Goal: Task Accomplishment & Management: Use online tool/utility

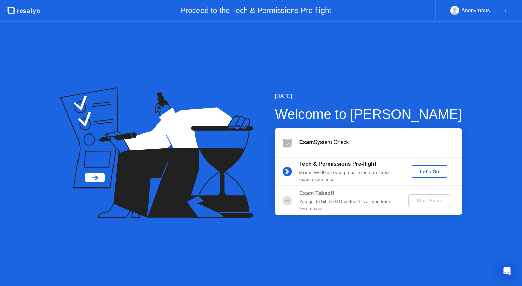
click at [428, 172] on div "Let's Go" at bounding box center [429, 171] width 30 height 5
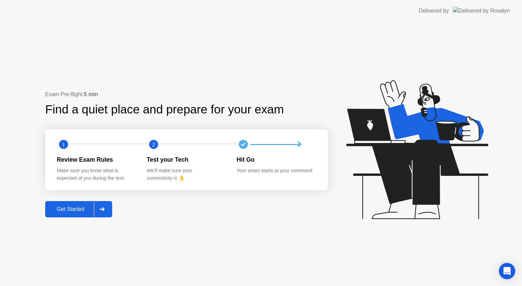
click at [80, 212] on div "Get Started" at bounding box center [70, 209] width 47 height 6
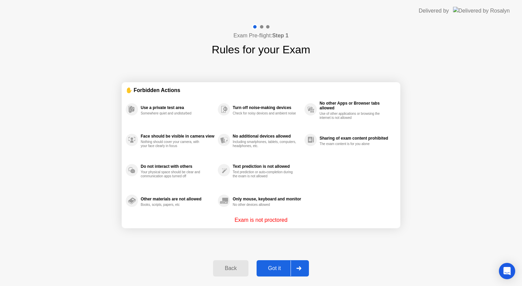
click at [279, 265] on div "Got it" at bounding box center [274, 268] width 32 height 6
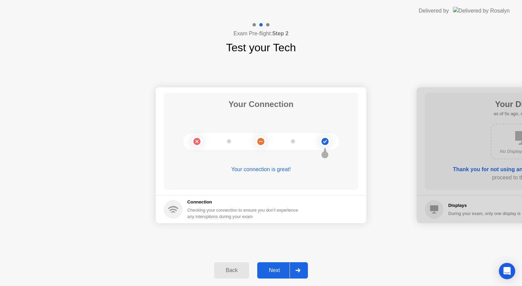
click at [275, 267] on div "Next" at bounding box center [274, 270] width 30 height 6
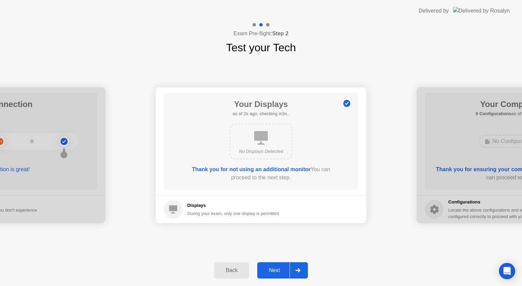
click at [275, 267] on div "Next" at bounding box center [274, 270] width 30 height 6
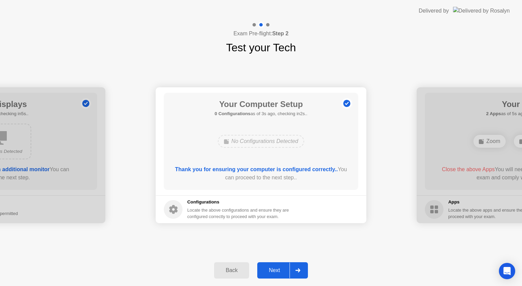
click at [275, 267] on div "Next" at bounding box center [274, 270] width 30 height 6
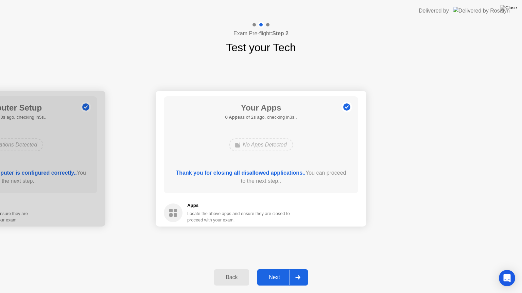
click at [274, 277] on div "Next" at bounding box center [274, 278] width 30 height 6
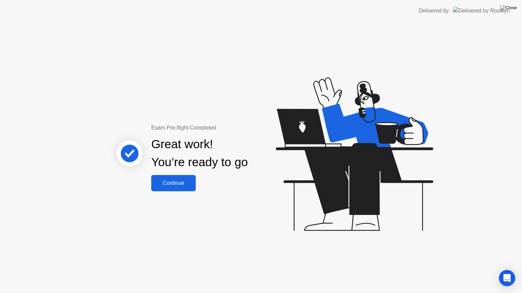
click at [182, 184] on div "Continue" at bounding box center [173, 183] width 40 height 6
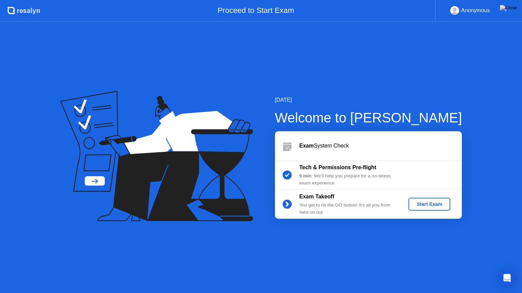
click at [432, 207] on div "Start Exam" at bounding box center [429, 204] width 36 height 5
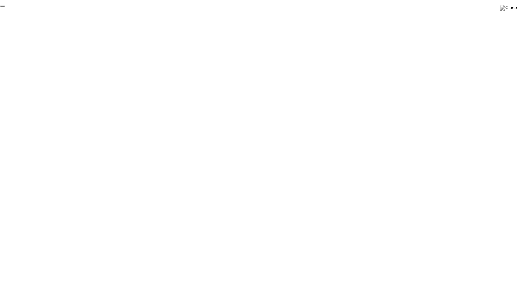
click div "End Proctoring Session"
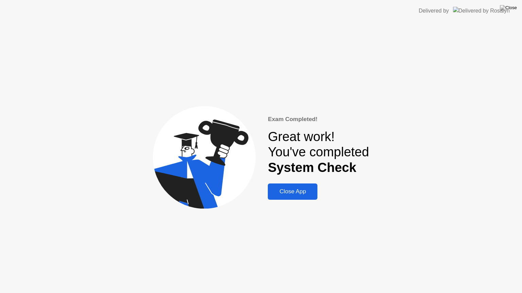
click at [307, 195] on div "Close App" at bounding box center [293, 192] width 46 height 7
